Goal: Task Accomplishment & Management: Manage account settings

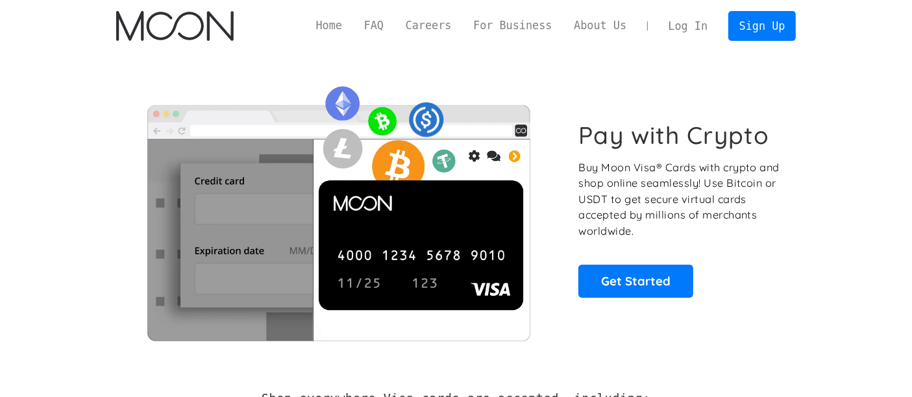
click at [675, 32] on link "Log In" at bounding box center [687, 26] width 61 height 29
